Goal: Navigation & Orientation: Find specific page/section

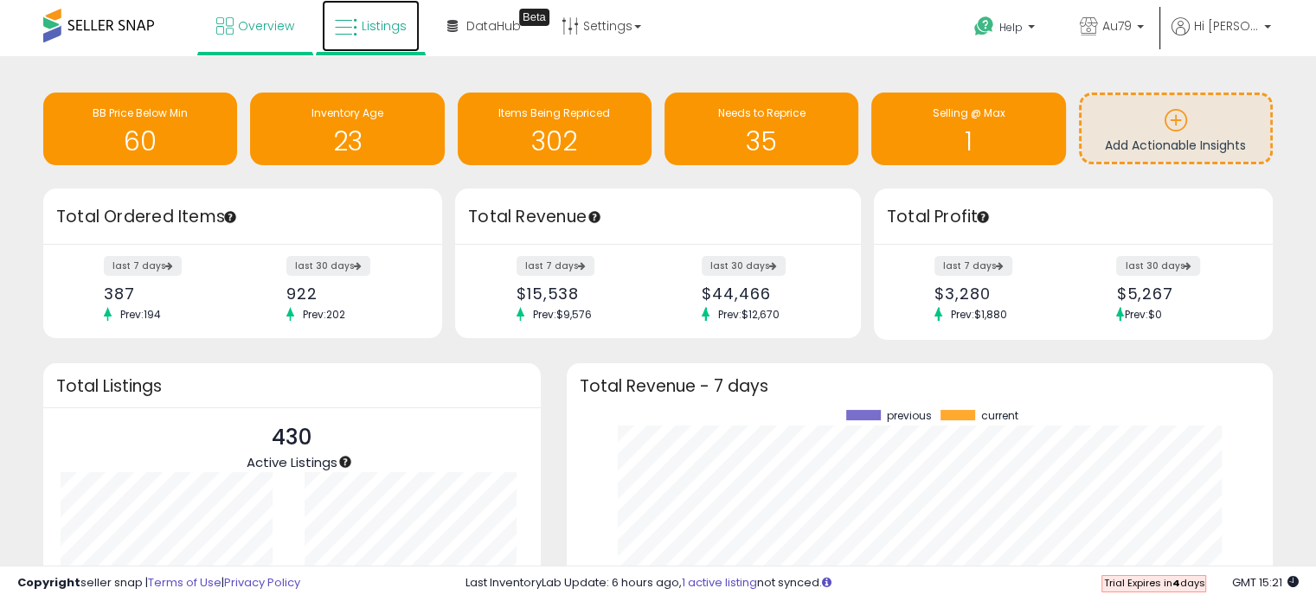
click at [350, 19] on icon at bounding box center [346, 27] width 22 height 22
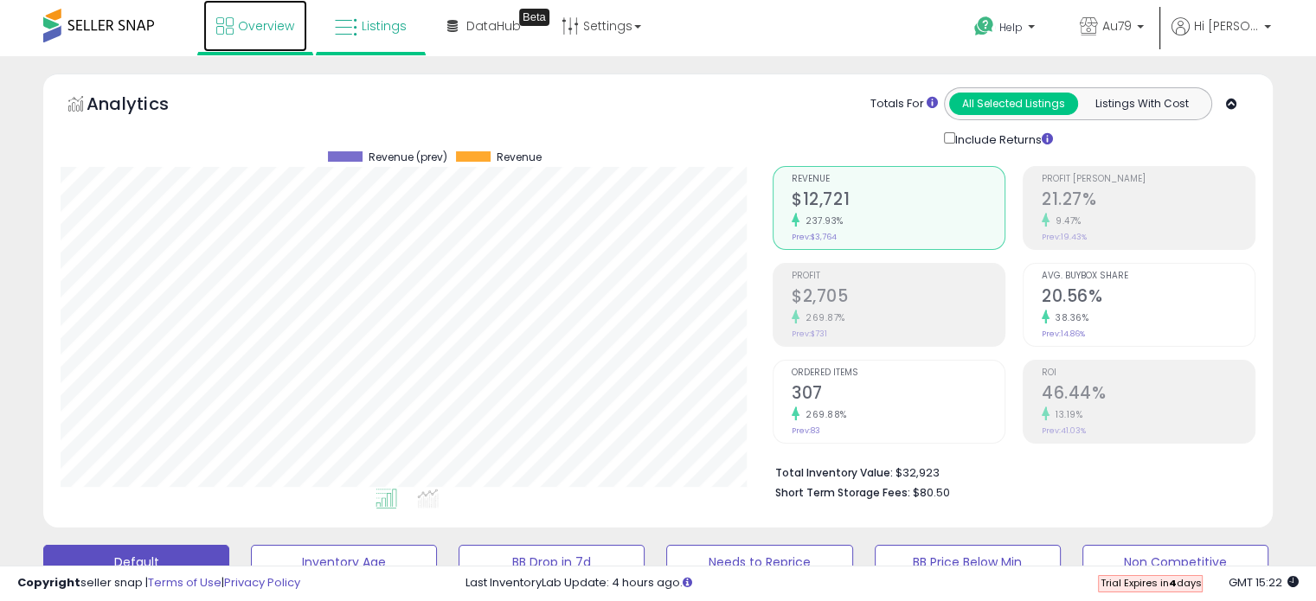
click at [255, 25] on span "Overview" at bounding box center [266, 25] width 56 height 17
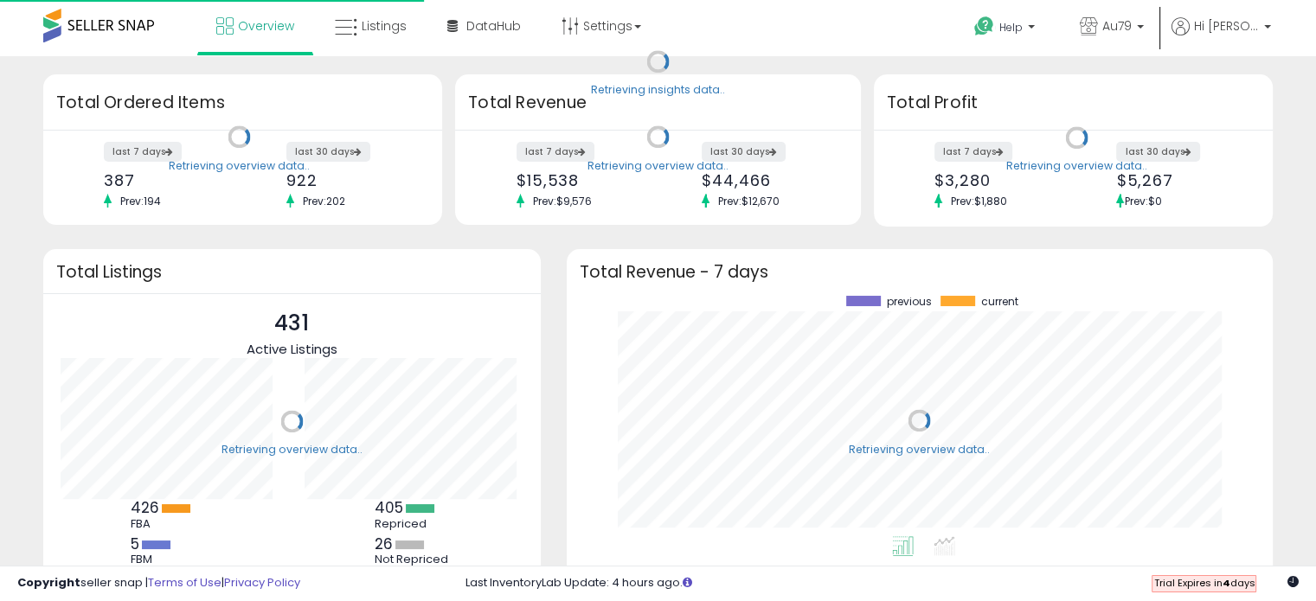
scroll to position [240, 671]
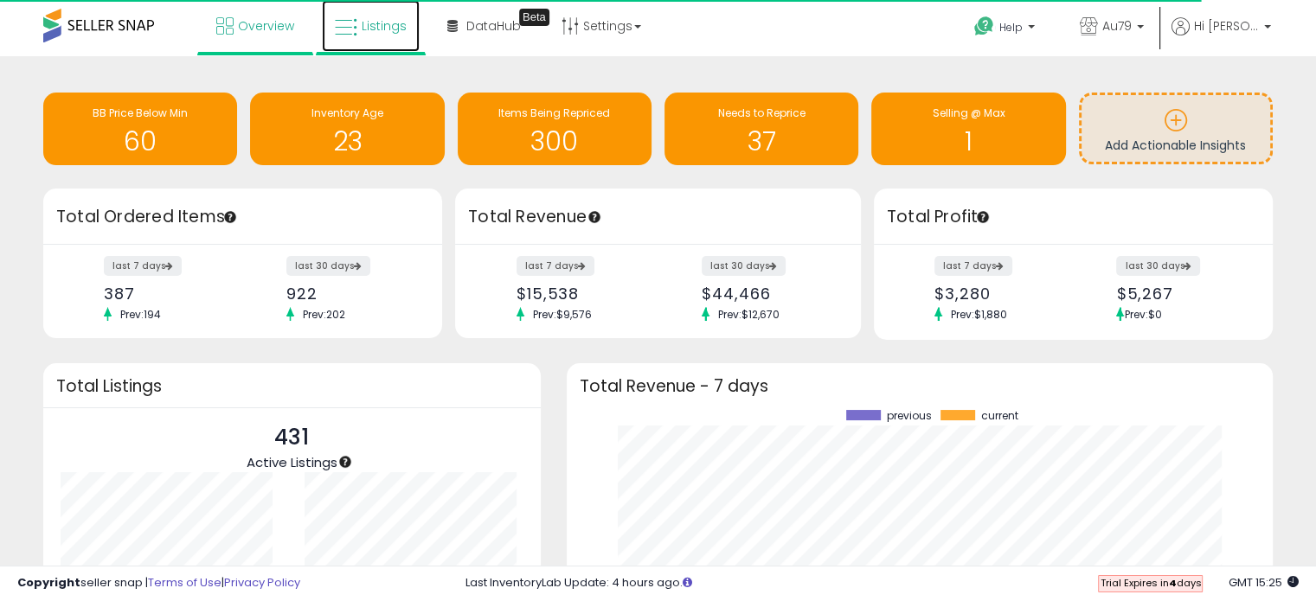
click at [374, 30] on span "Listings" at bounding box center [384, 25] width 45 height 17
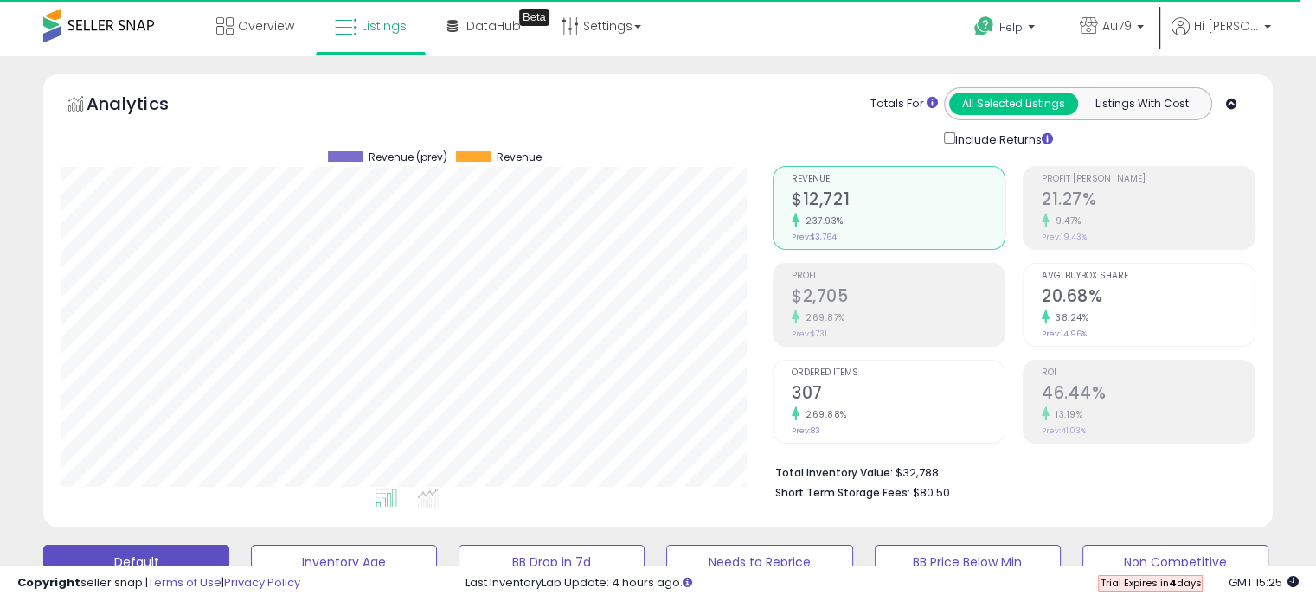
scroll to position [354, 711]
